Goal: Task Accomplishment & Management: Manage account settings

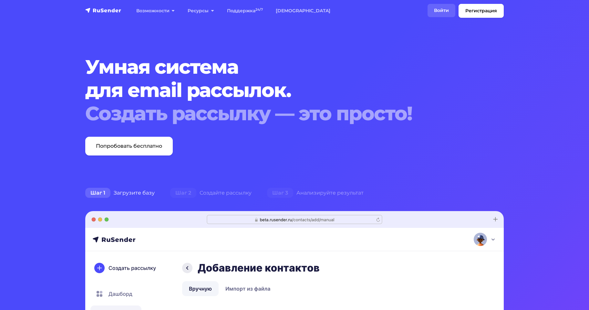
drag, startPoint x: 438, startPoint y: 3, endPoint x: 440, endPoint y: 12, distance: 8.5
click at [438, 4] on nav "Регистрация Возможности Конструктор писем Формы подписки A/B–тестирование API и…" at bounding box center [294, 11] width 589 height 22
click at [440, 11] on link "Войти" at bounding box center [441, 10] width 28 height 13
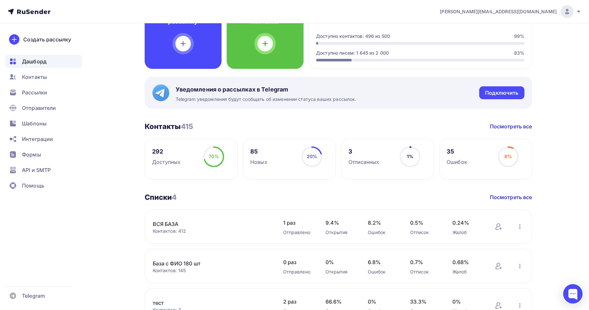
scroll to position [65, 0]
click at [168, 221] on link "ВСЯ БАЗА" at bounding box center [208, 224] width 110 height 8
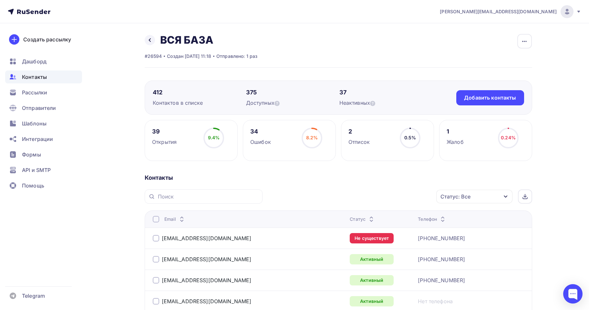
click at [155, 132] on div "39" at bounding box center [164, 132] width 25 height 8
drag, startPoint x: 187, startPoint y: 135, endPoint x: 181, endPoint y: 137, distance: 6.1
click at [186, 136] on div "39 Открытия 9.4% 9.4%" at bounding box center [191, 140] width 93 height 41
click at [176, 137] on div "39 Открытия" at bounding box center [164, 137] width 25 height 18
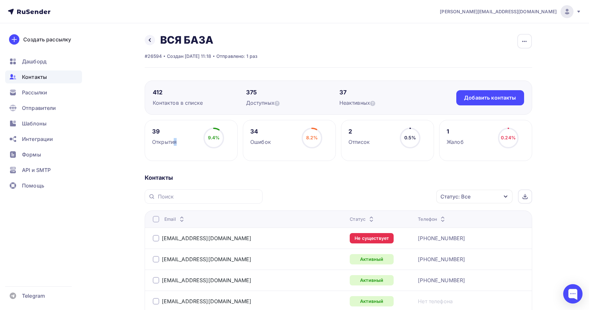
click at [176, 137] on div "39 Открытия" at bounding box center [164, 137] width 25 height 18
click at [29, 93] on span "Рассылки" at bounding box center [34, 92] width 25 height 8
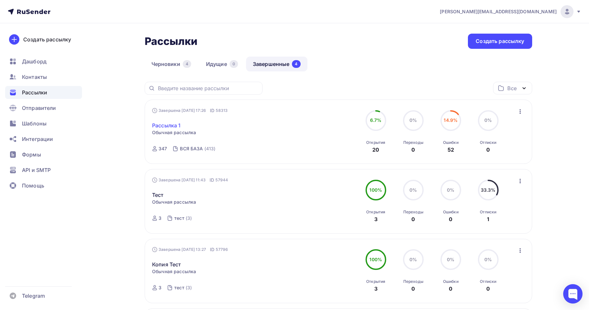
click at [166, 124] on link "Рассылка 1" at bounding box center [166, 125] width 28 height 8
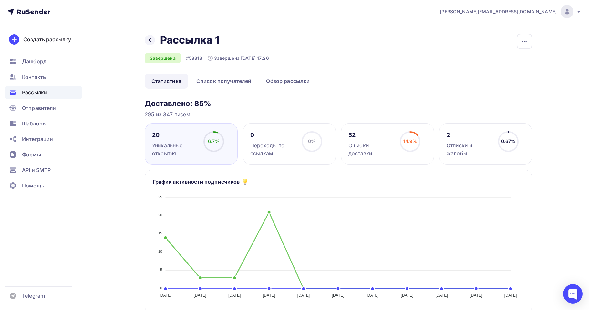
click at [21, 90] on div "Рассылки" at bounding box center [43, 92] width 77 height 13
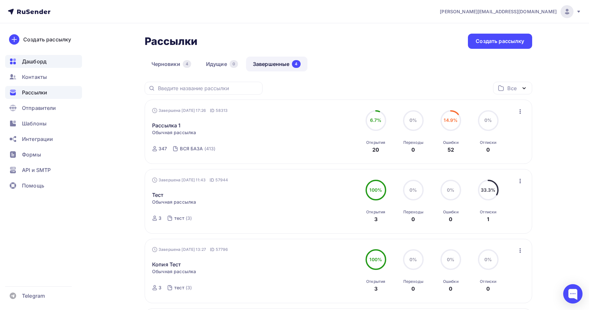
click at [32, 62] on span "Дашборд" at bounding box center [34, 61] width 25 height 8
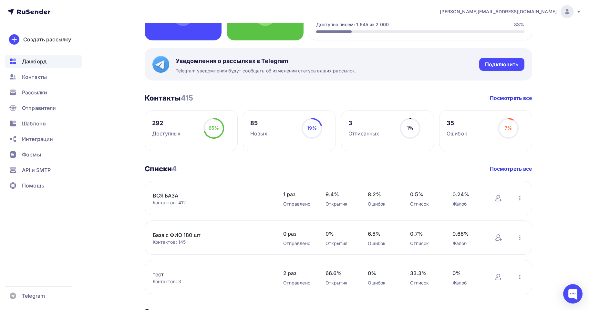
scroll to position [97, 0]
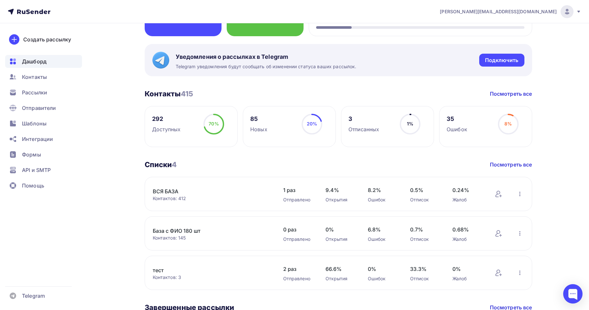
click at [175, 193] on link "ВСЯ БАЗА" at bounding box center [208, 191] width 110 height 8
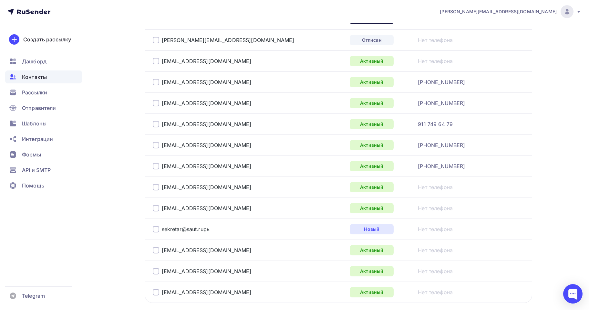
scroll to position [1033, 0]
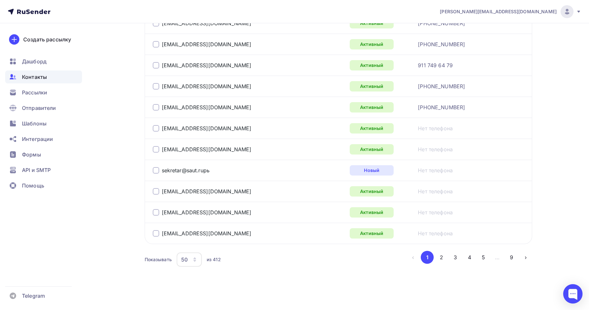
click at [442, 254] on button "2" at bounding box center [441, 256] width 13 height 13
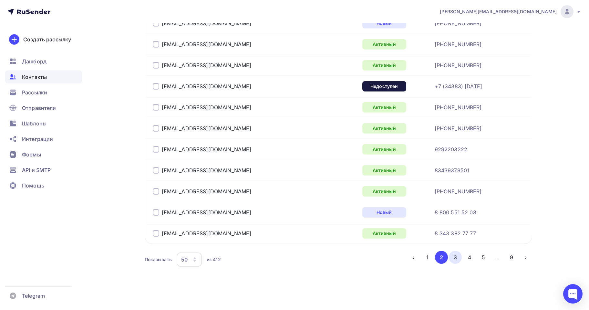
click at [452, 262] on li "3" at bounding box center [455, 256] width 14 height 13
click at [452, 261] on button "3" at bounding box center [455, 256] width 13 height 13
